Goal: Navigation & Orientation: Find specific page/section

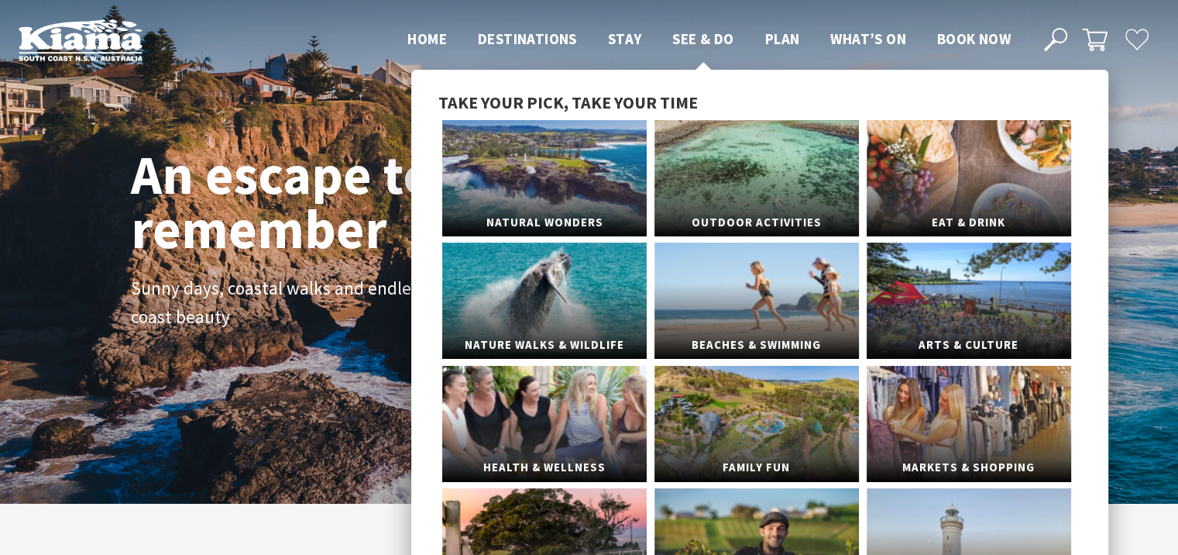
click at [709, 32] on span "See & Do" at bounding box center [703, 38] width 61 height 19
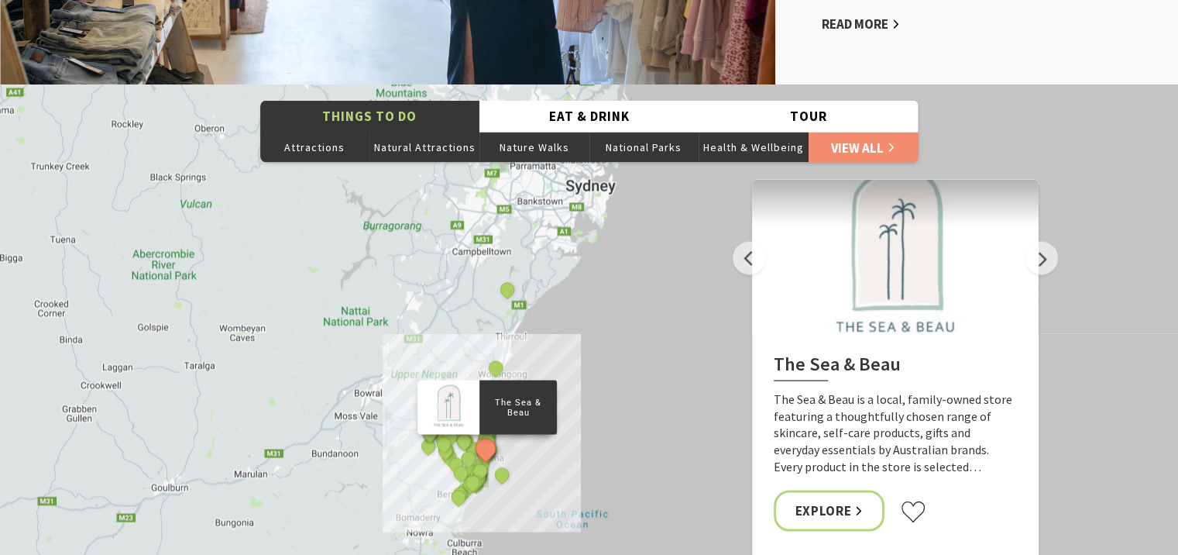
scroll to position [2900, 0]
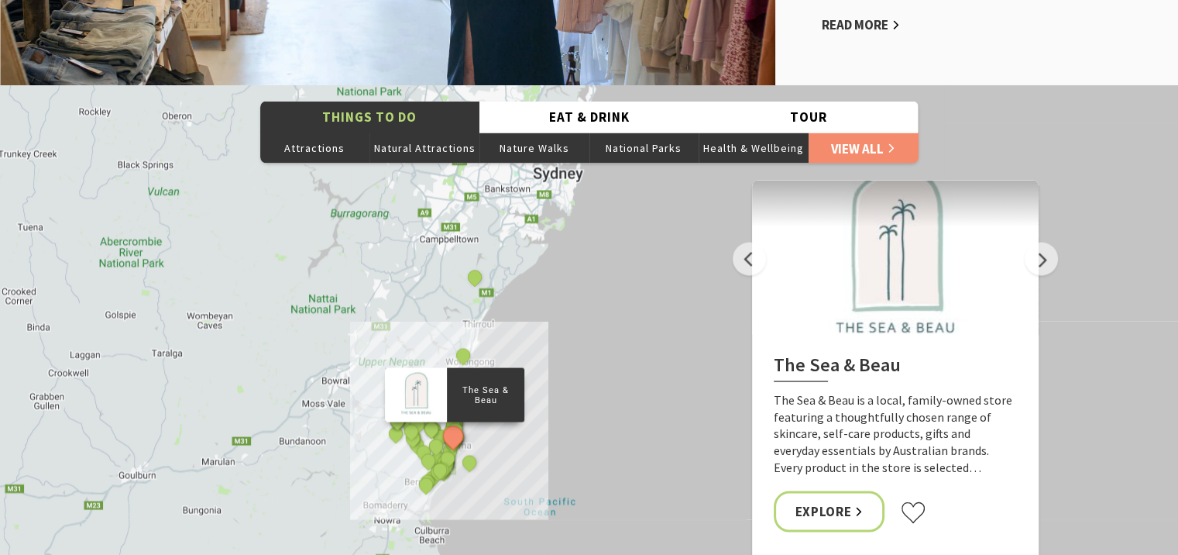
drag, startPoint x: 675, startPoint y: 400, endPoint x: 642, endPoint y: 384, distance: 36.0
click at [1034, 263] on button "Next" at bounding box center [1041, 258] width 33 height 33
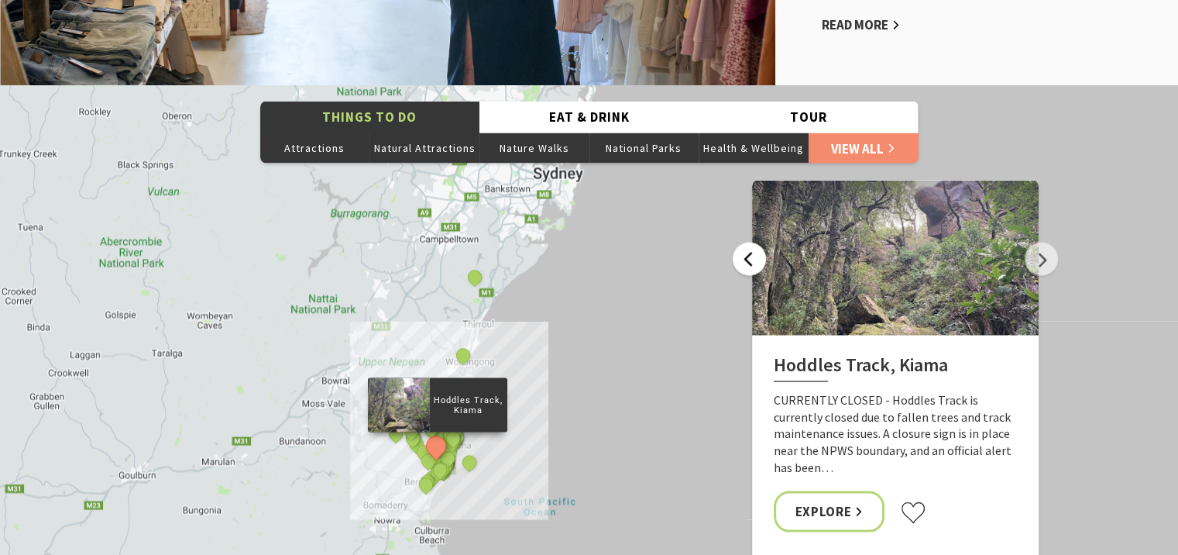
click at [762, 260] on button "Previous" at bounding box center [749, 258] width 33 height 33
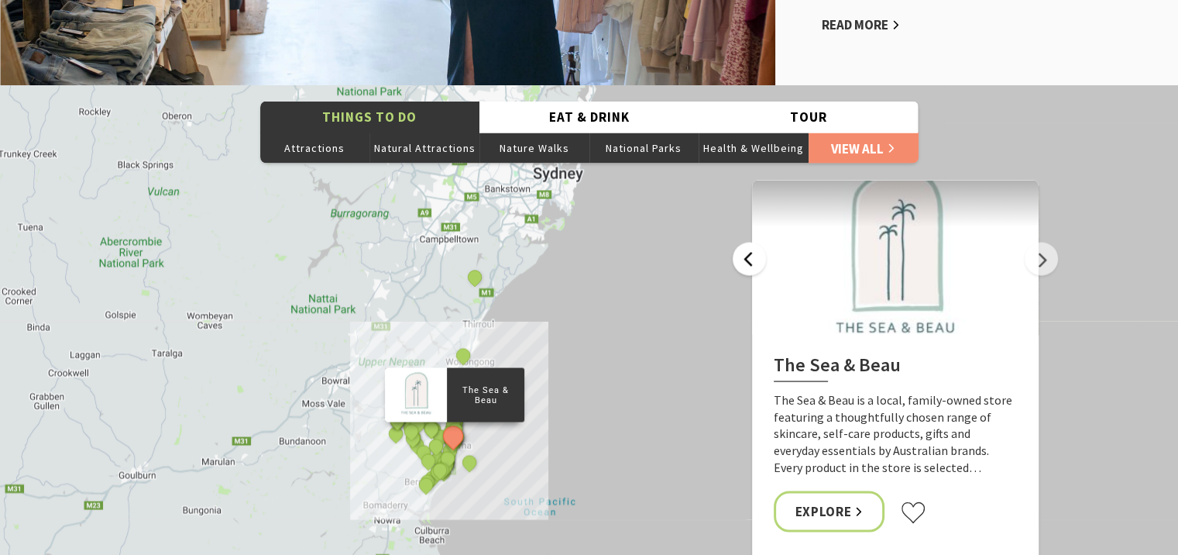
click at [753, 262] on button "Previous" at bounding box center [749, 258] width 33 height 33
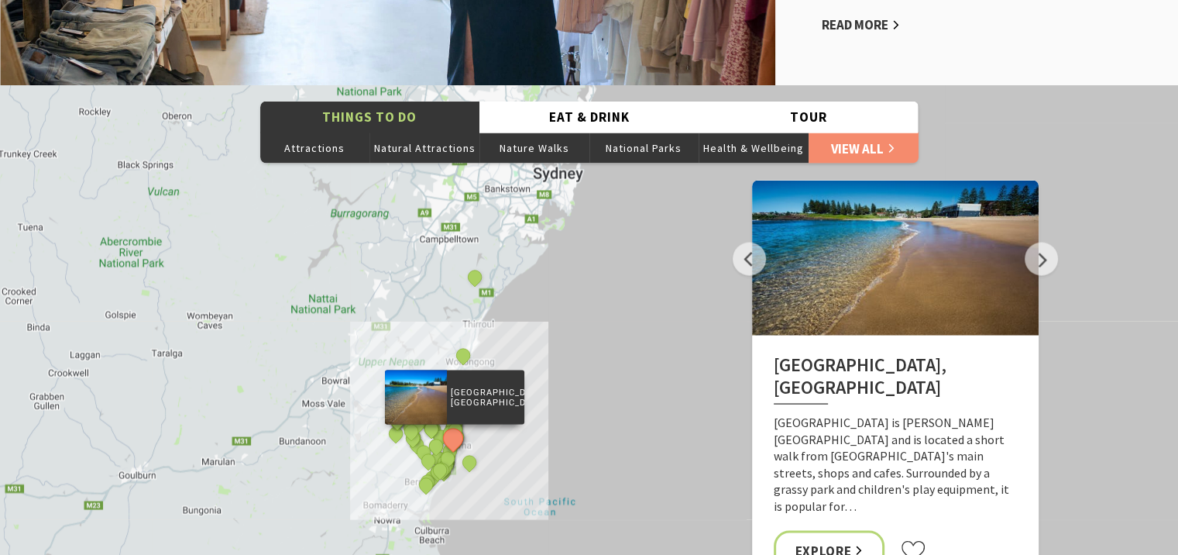
click at [1097, 216] on div "The Sea & Beau Hoddles Track, Kiama Kiama Ceramic Art Studio - Teaching and Mak…" at bounding box center [589, 364] width 1178 height 558
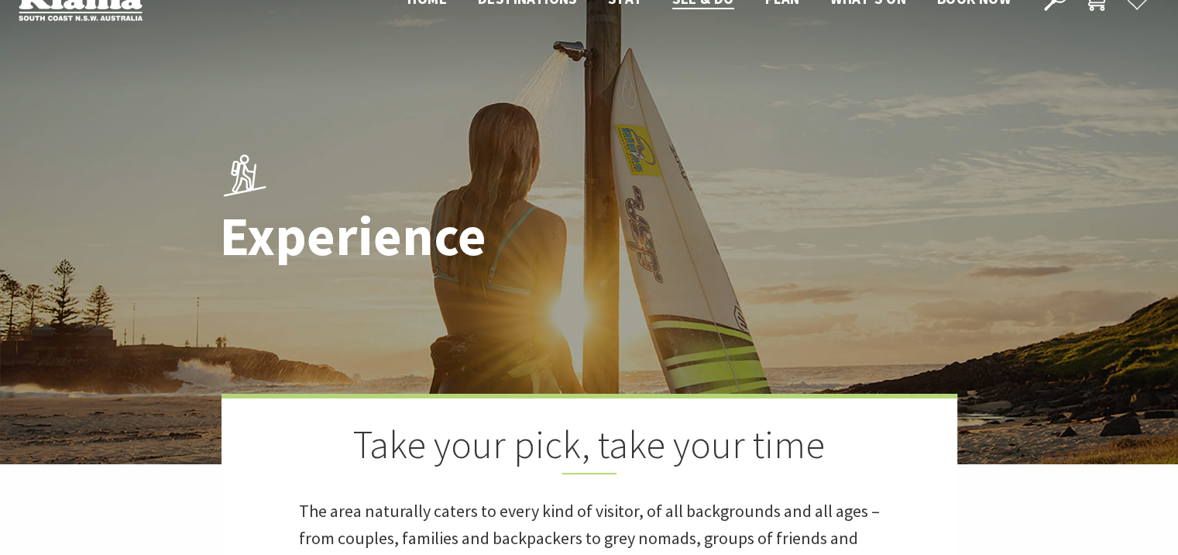
scroll to position [0, 0]
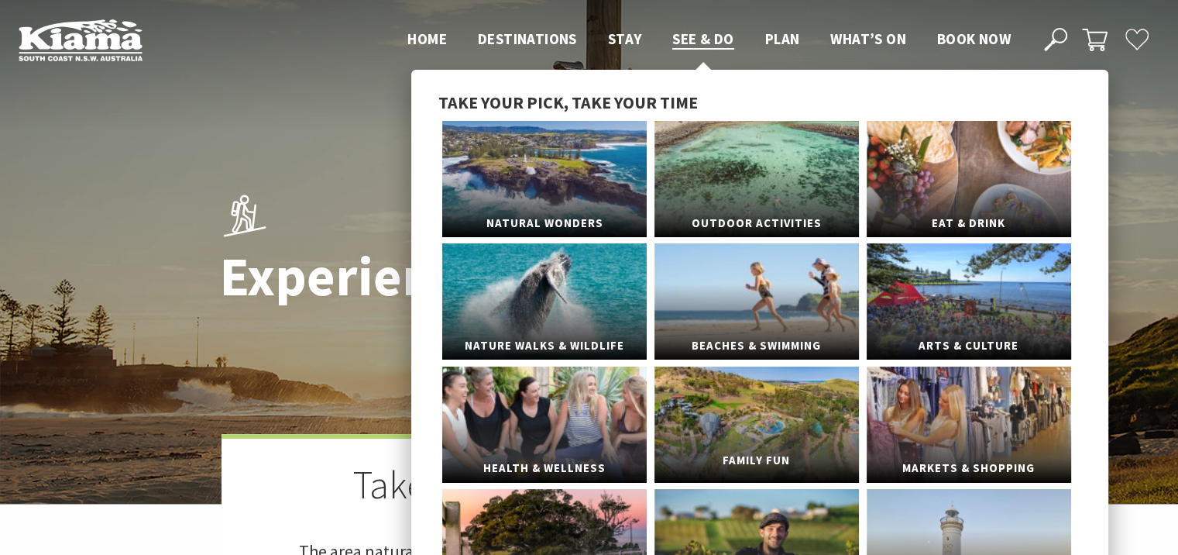
click at [705, 435] on link "Family Fun" at bounding box center [757, 424] width 205 height 116
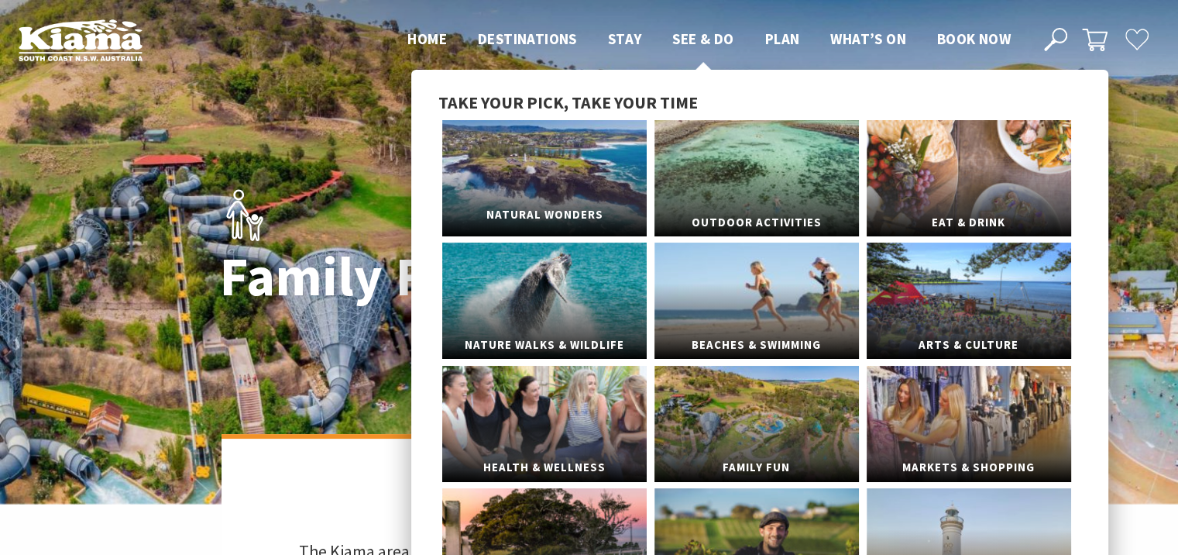
click at [583, 195] on link "Natural Wonders" at bounding box center [544, 178] width 205 height 116
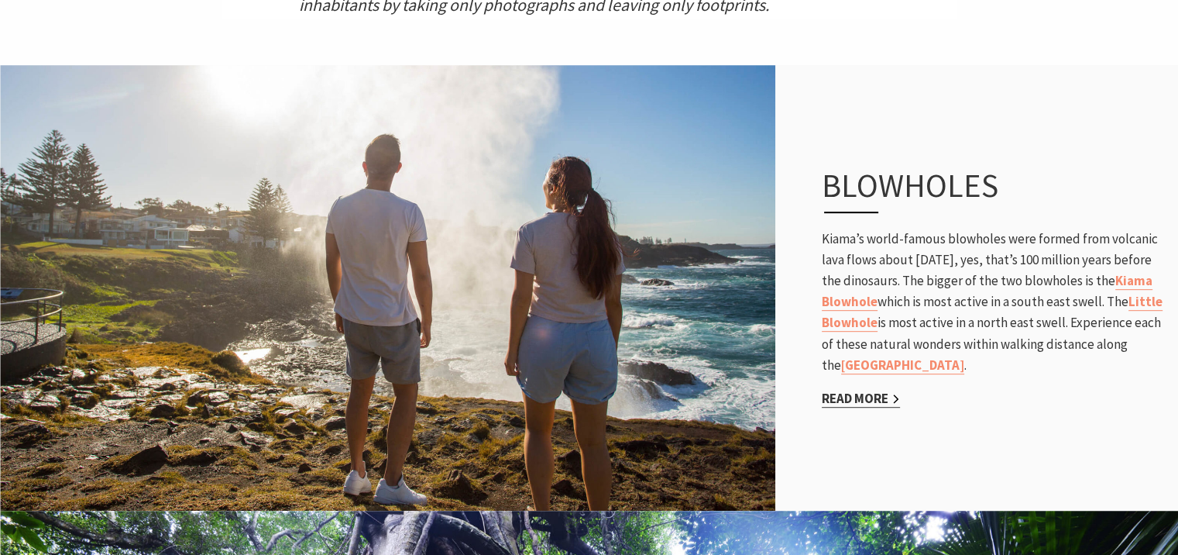
scroll to position [776, 0]
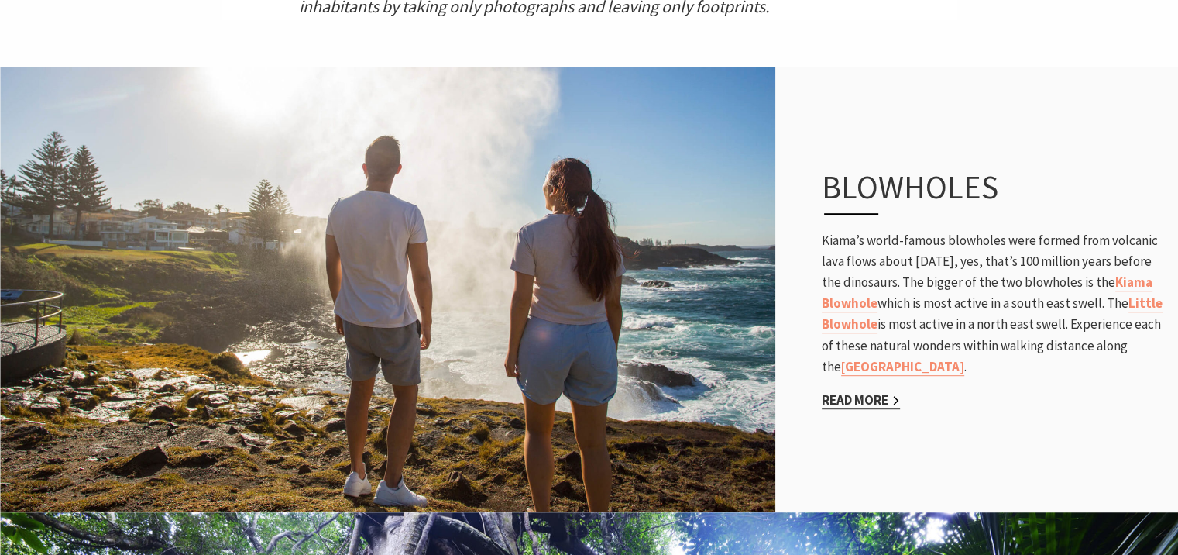
click at [853, 396] on link "Read More" at bounding box center [861, 400] width 78 height 18
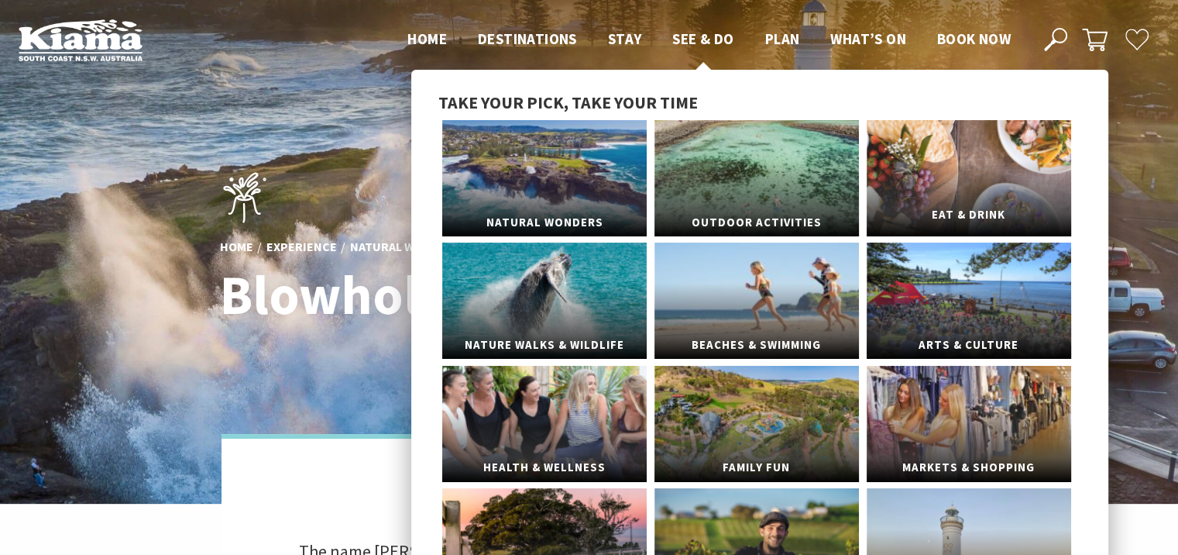
click at [1027, 190] on link "Eat & Drink" at bounding box center [969, 178] width 205 height 116
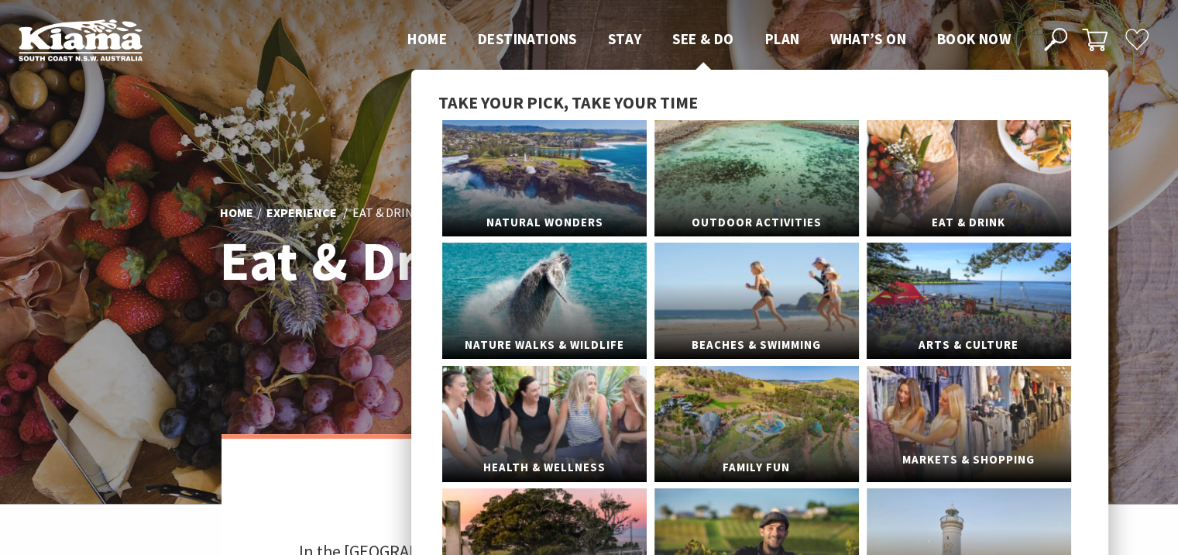
click at [948, 453] on span "Markets & Shopping" at bounding box center [969, 460] width 205 height 29
